Goal: Information Seeking & Learning: Learn about a topic

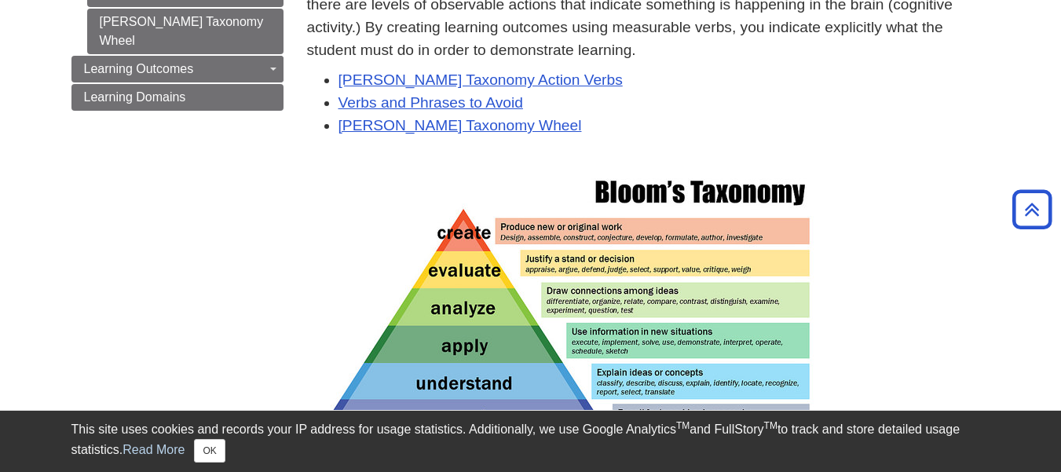
scroll to position [132, 0]
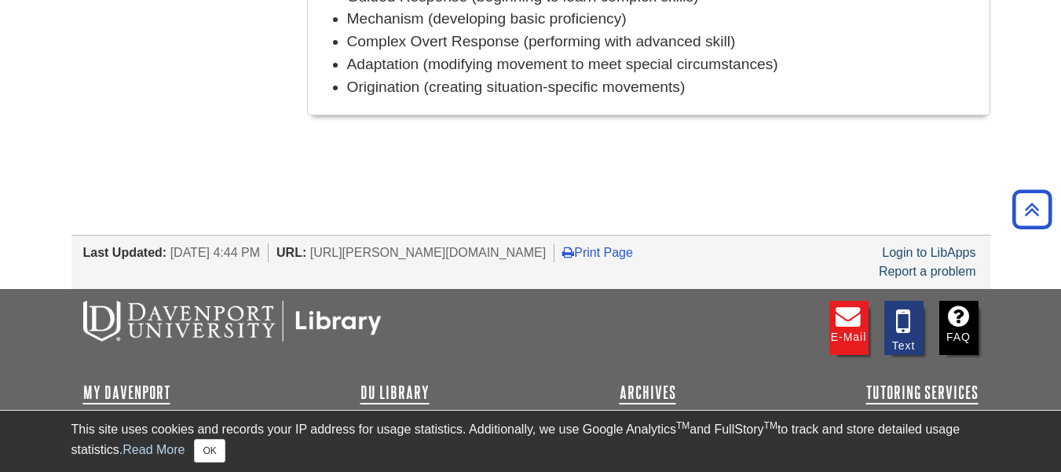
scroll to position [1321, 0]
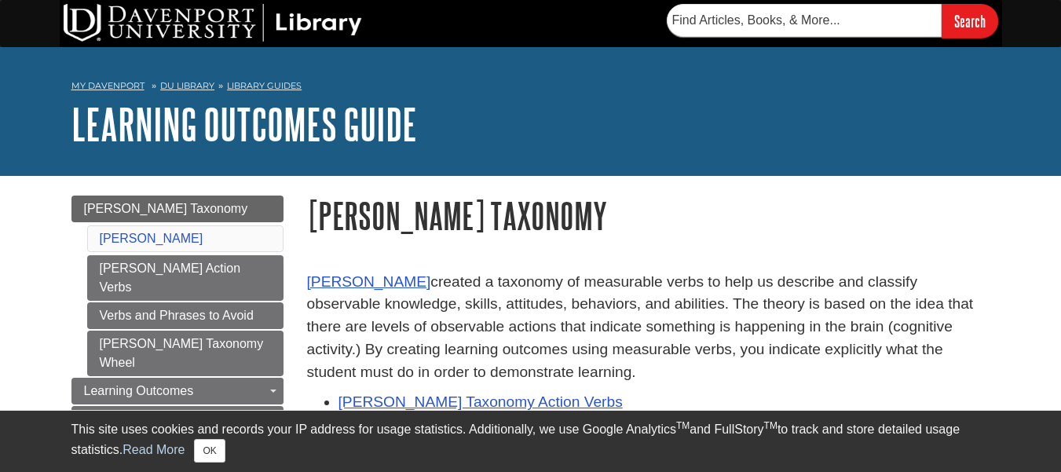
scroll to position [132, 0]
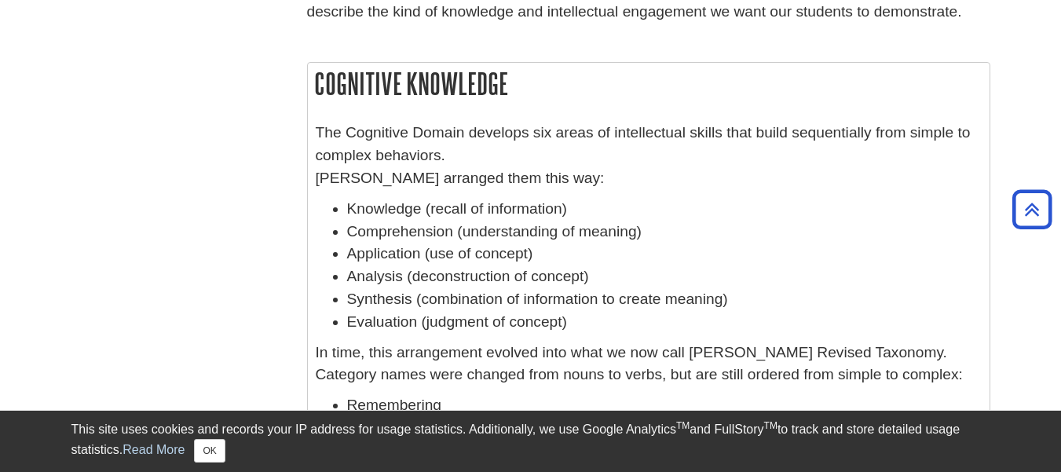
scroll to position [456, 0]
